Goal: Browse casually

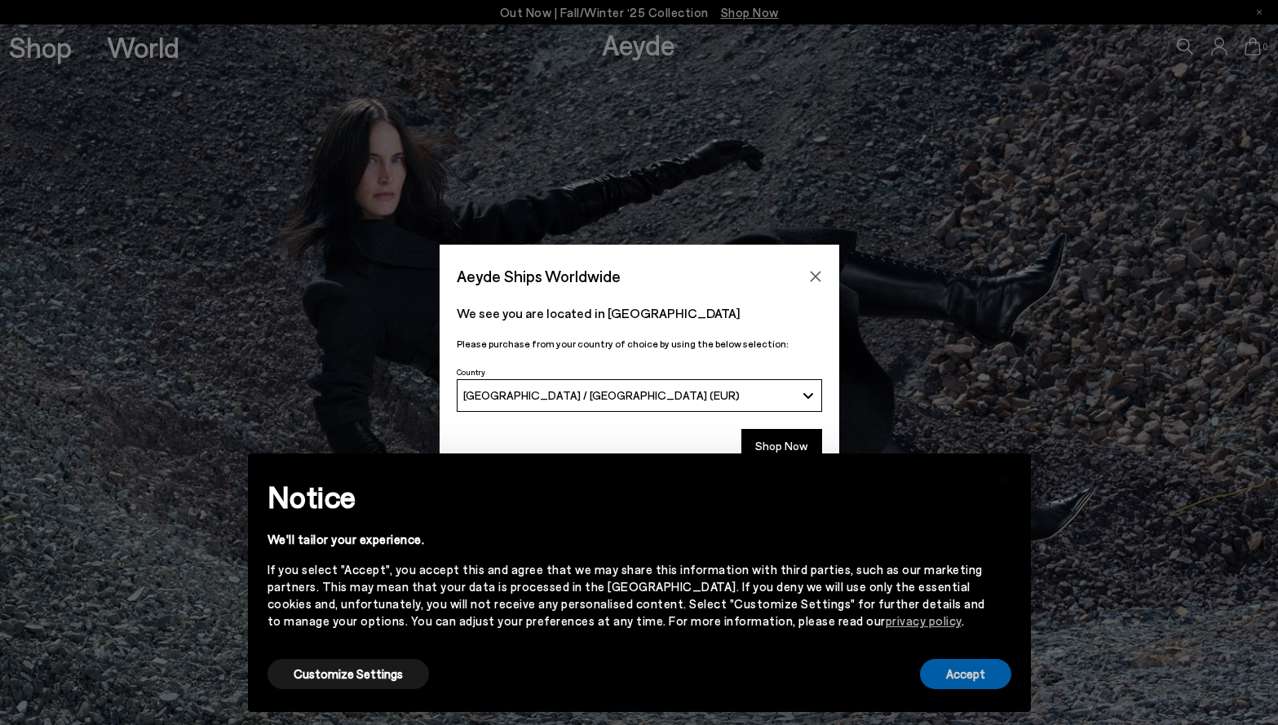
click at [961, 678] on button "Accept" at bounding box center [965, 674] width 91 height 30
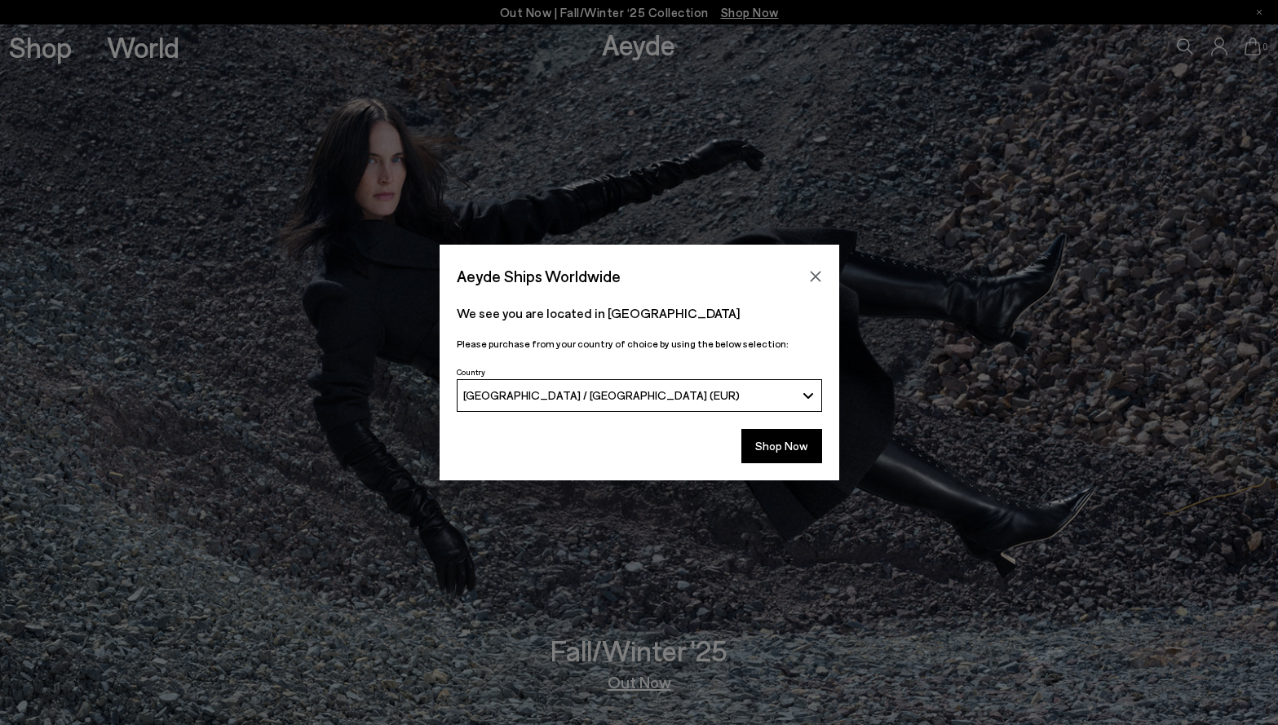
drag, startPoint x: 806, startPoint y: 275, endPoint x: 826, endPoint y: 276, distance: 20.4
click at [815, 276] on button "Close" at bounding box center [815, 276] width 24 height 24
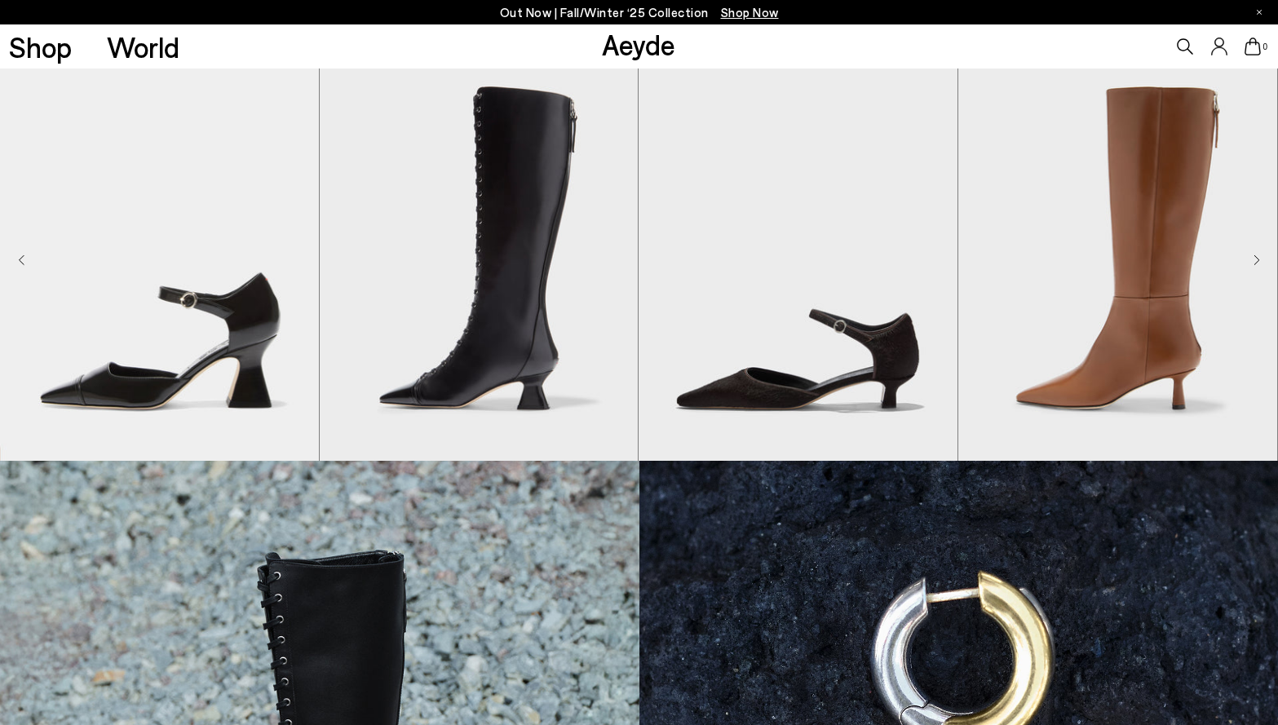
scroll to position [408, 0]
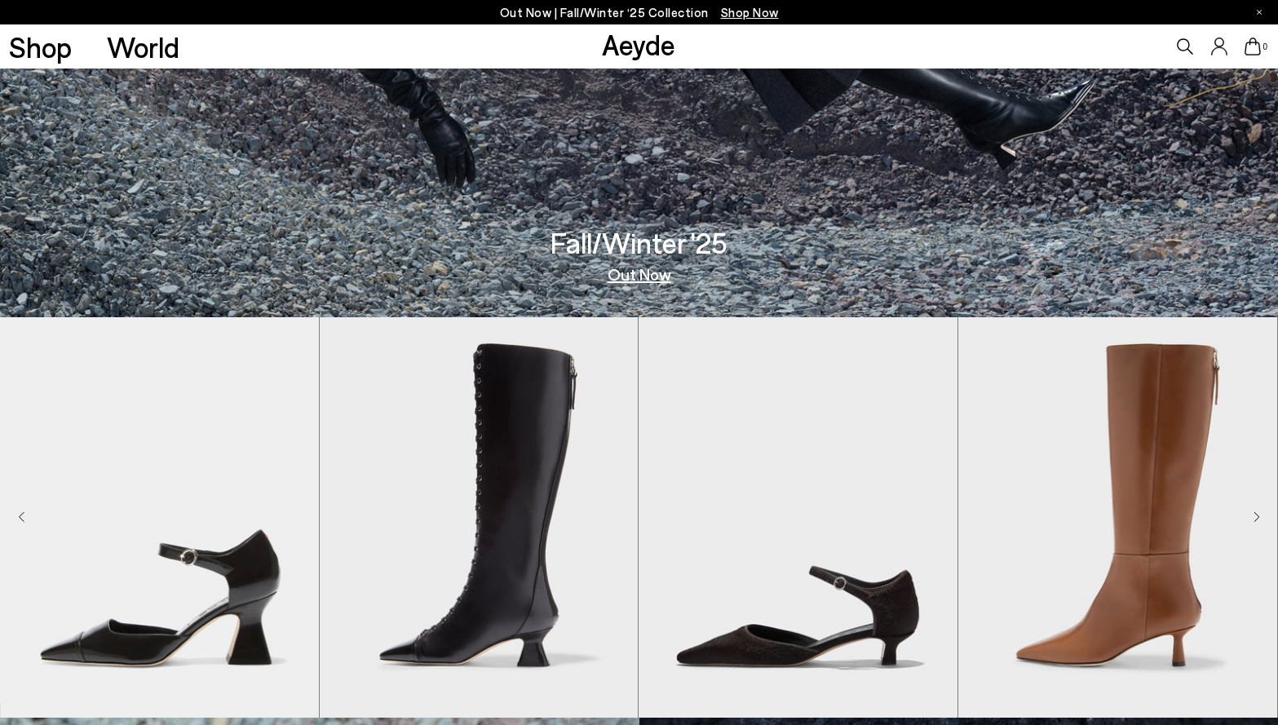
click at [638, 276] on link "Out Now" at bounding box center [640, 274] width 64 height 16
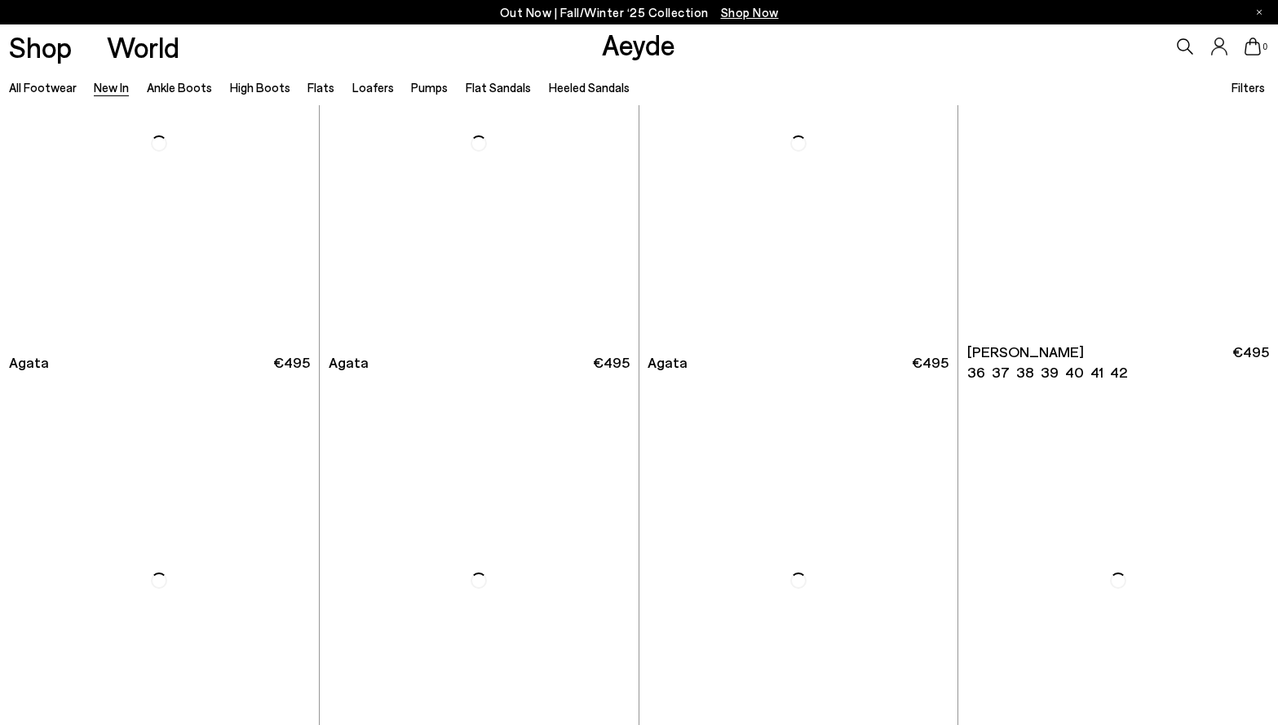
scroll to position [652, 0]
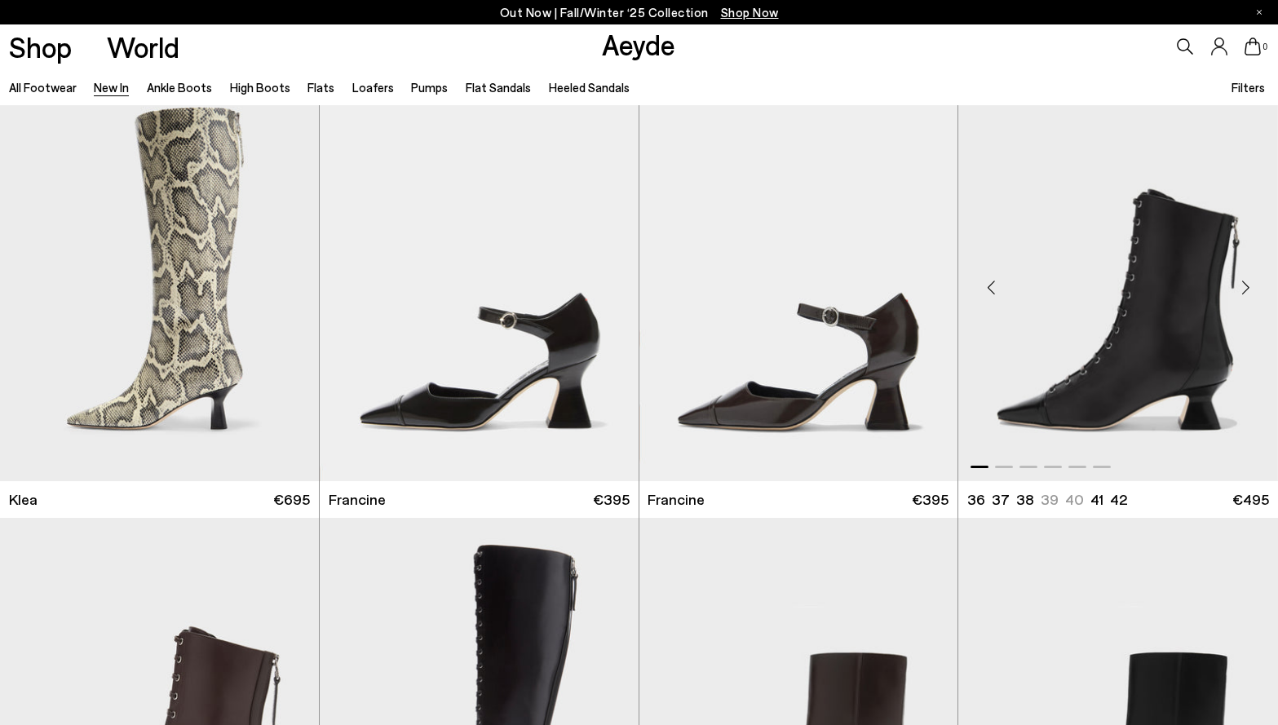
scroll to position [1876, 0]
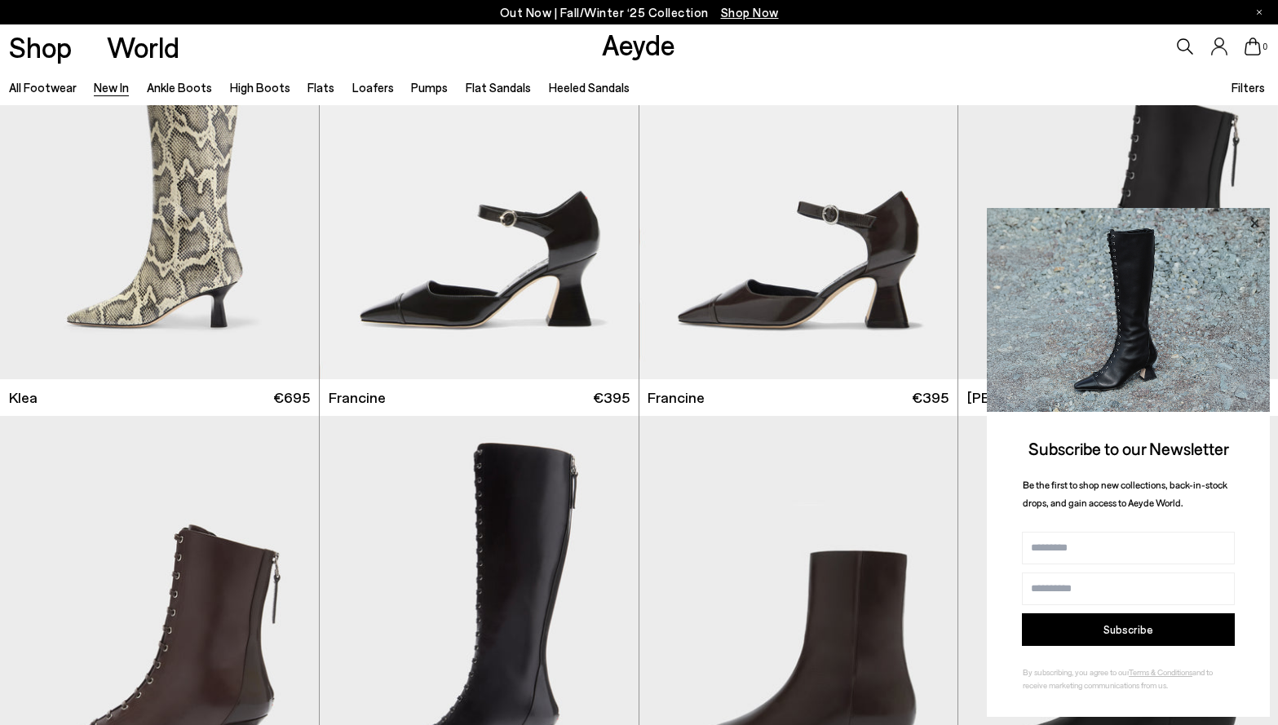
click at [1257, 223] on icon at bounding box center [1254, 223] width 21 height 21
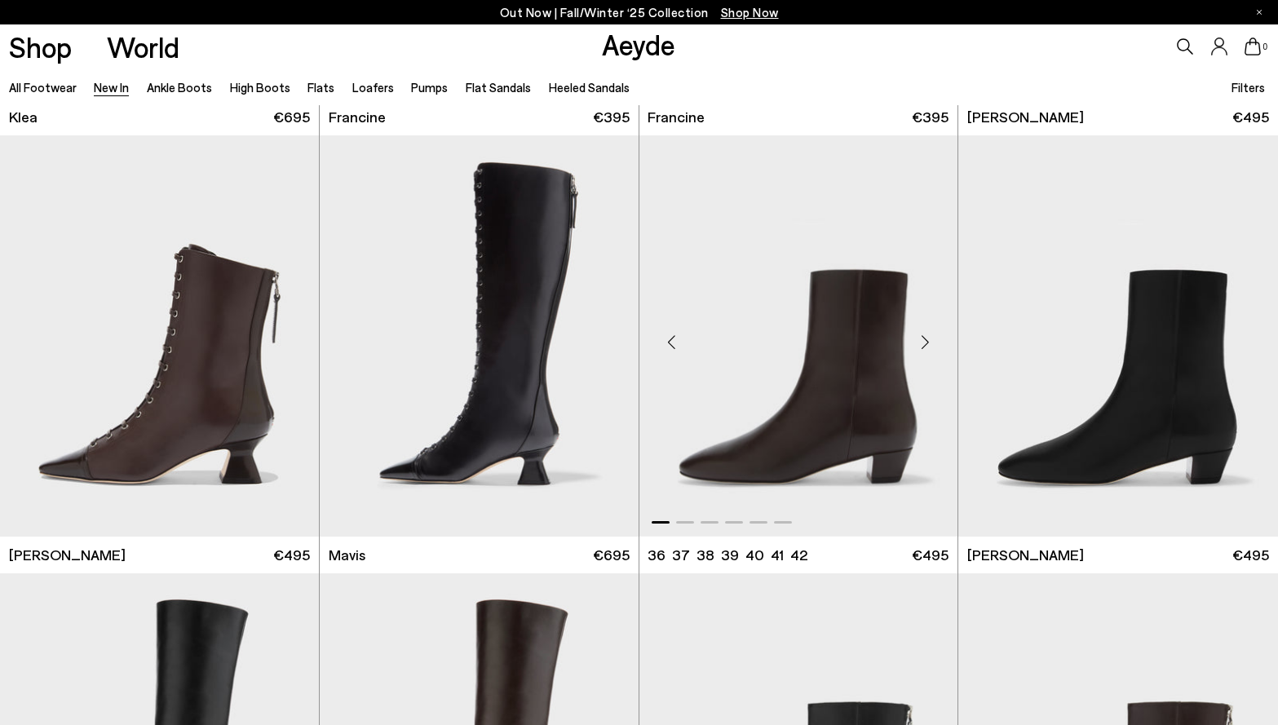
scroll to position [2202, 0]
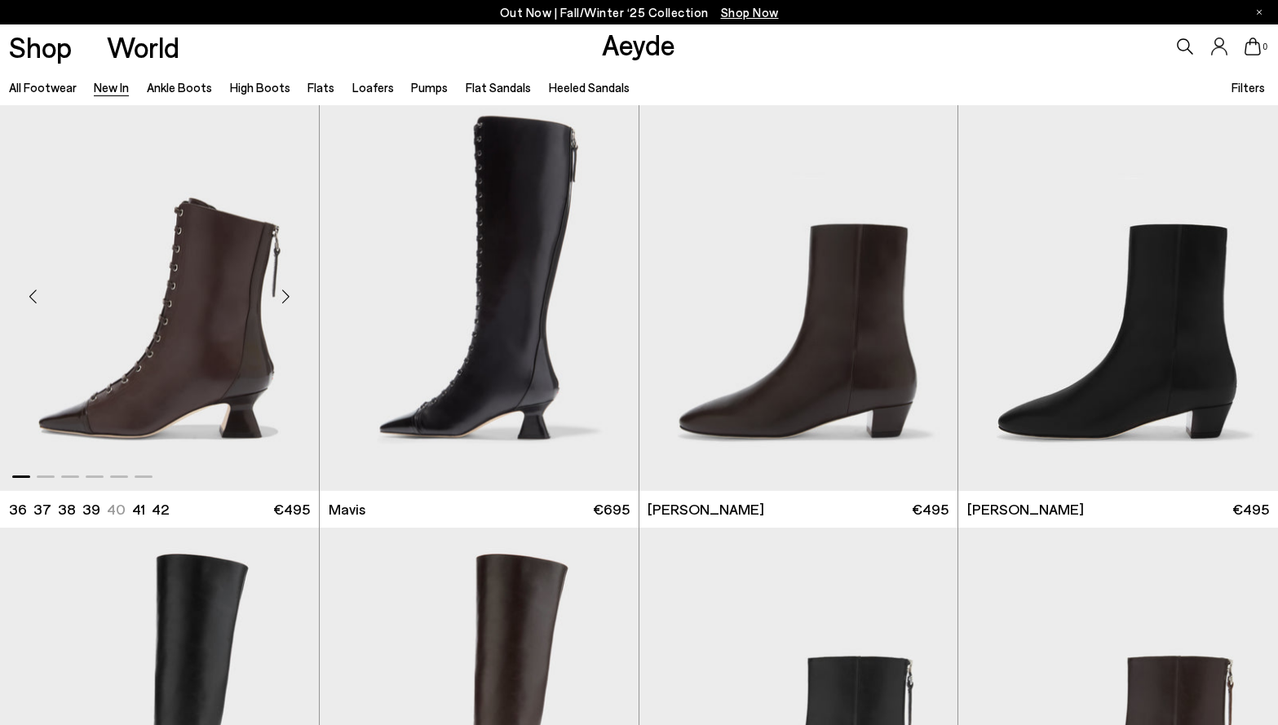
click at [285, 289] on div "Next slide" at bounding box center [286, 296] width 49 height 49
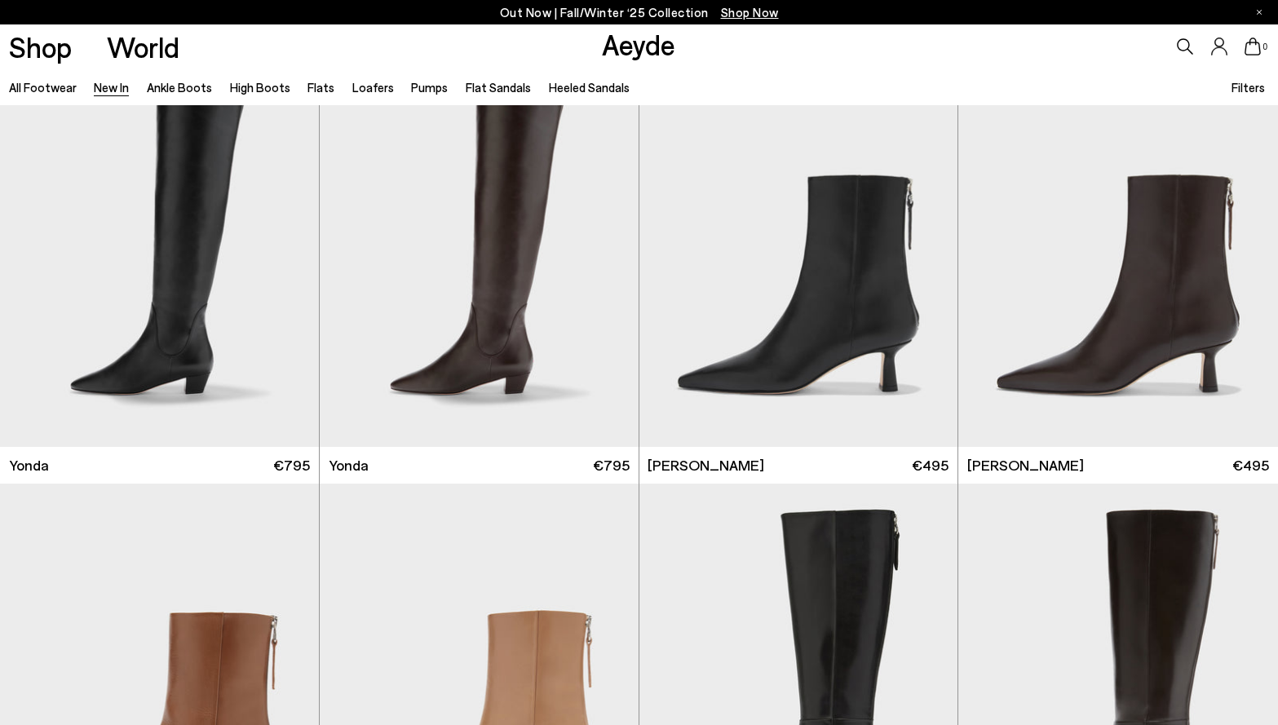
scroll to position [2691, 0]
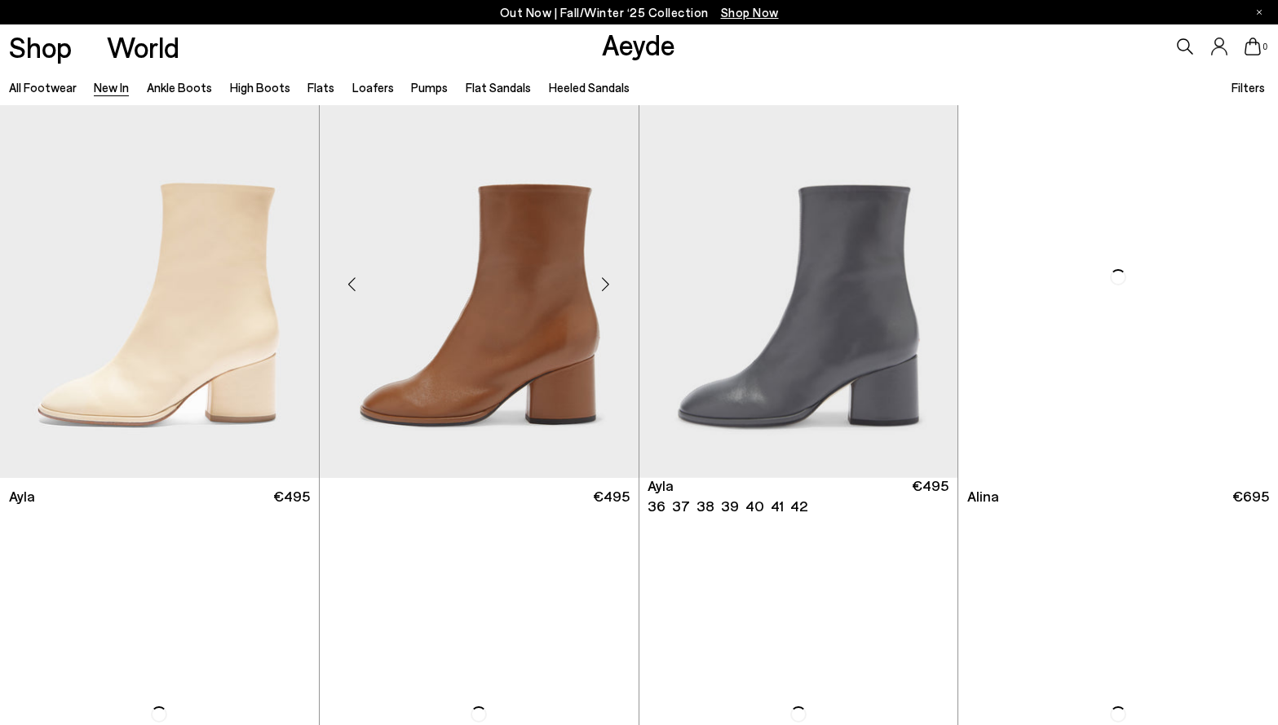
scroll to position [4893, 0]
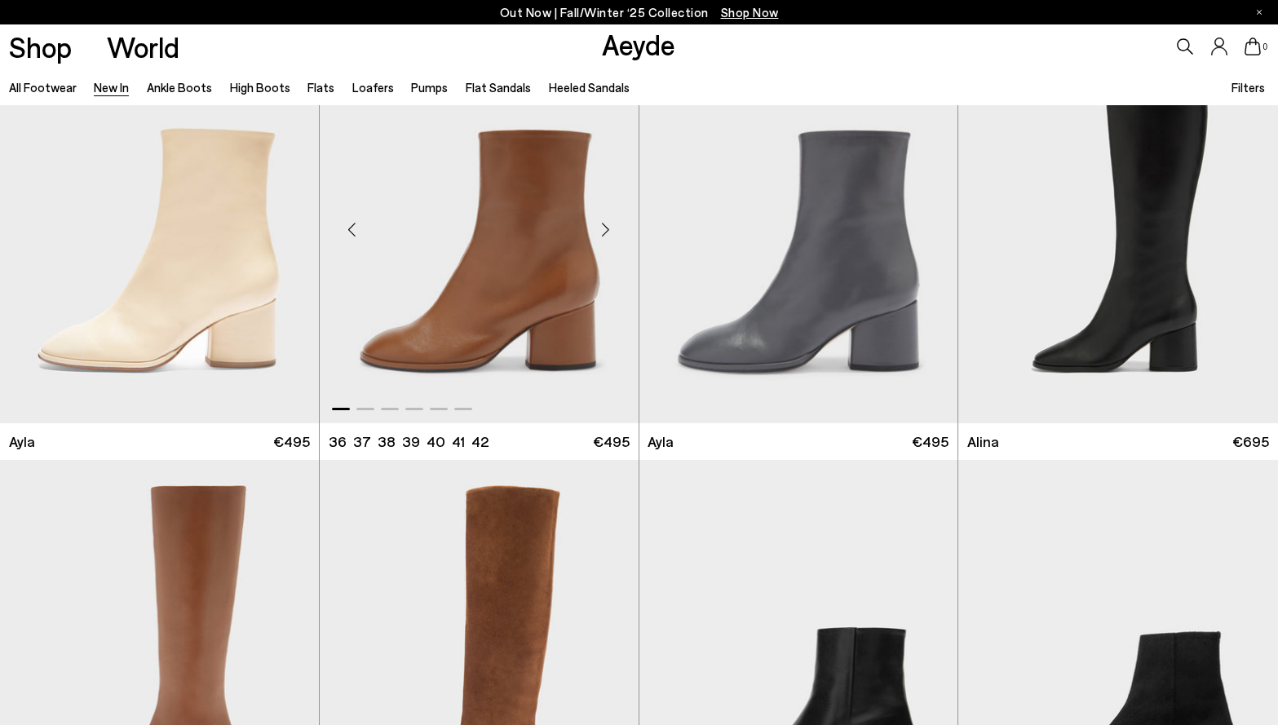
click at [605, 226] on div "Next slide" at bounding box center [605, 229] width 49 height 49
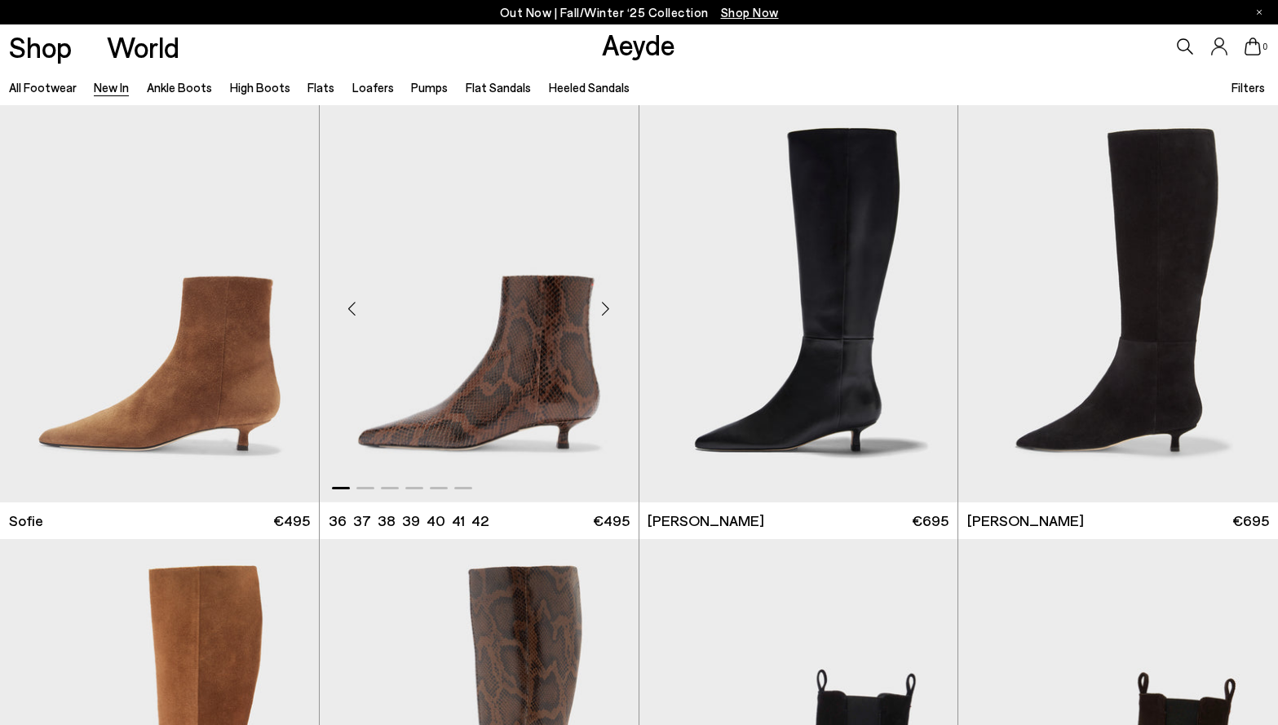
scroll to position [5708, 0]
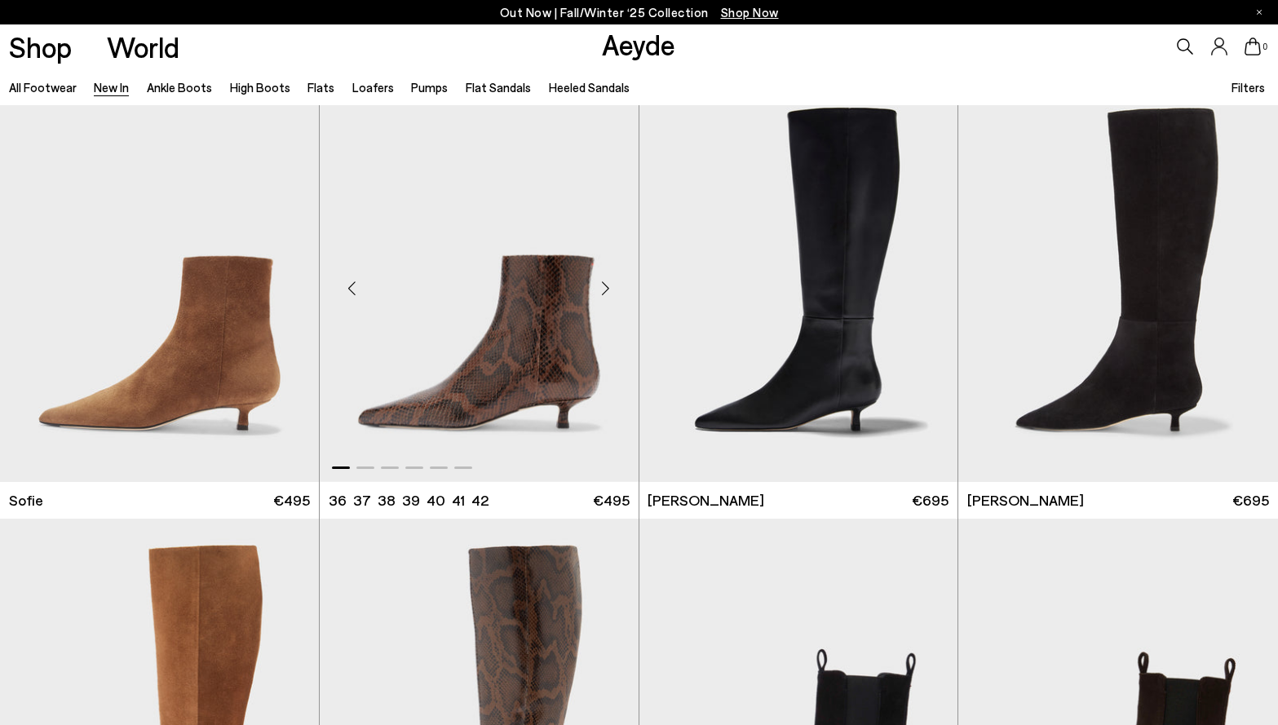
click at [609, 289] on div "Next slide" at bounding box center [605, 288] width 49 height 49
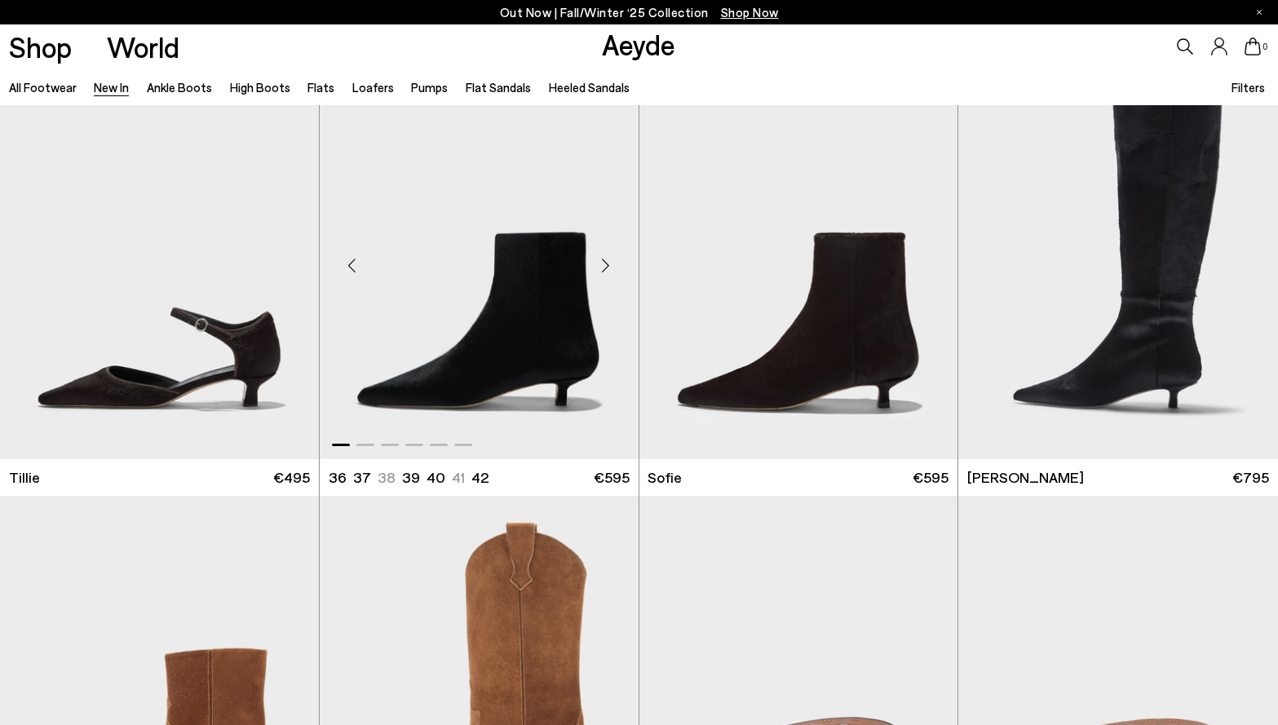
scroll to position [10111, 0]
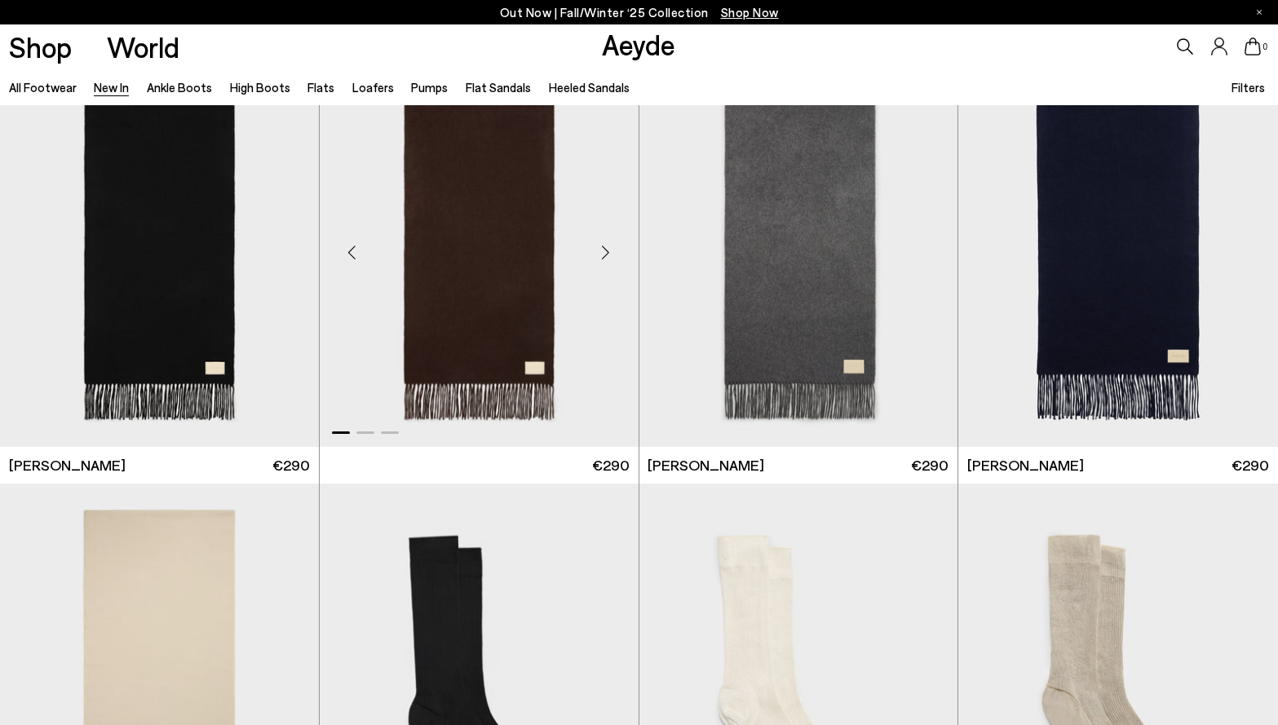
scroll to position [11172, 0]
